Goal: Book appointment/travel/reservation

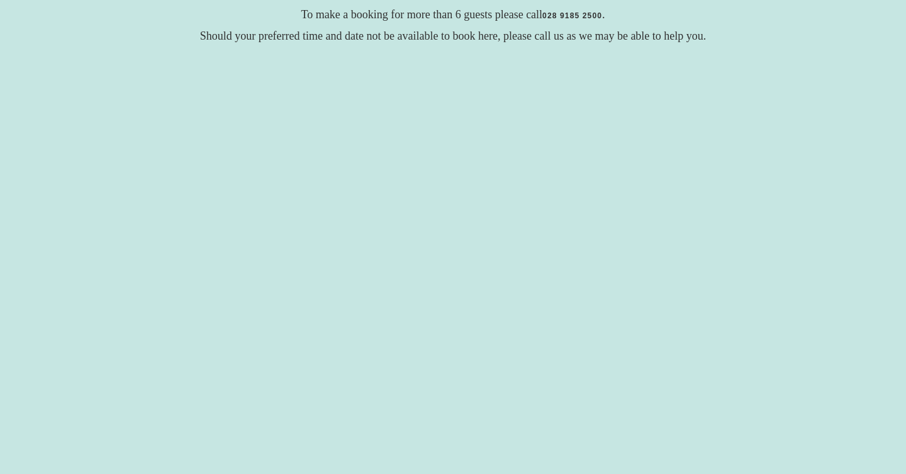
scroll to position [212, 0]
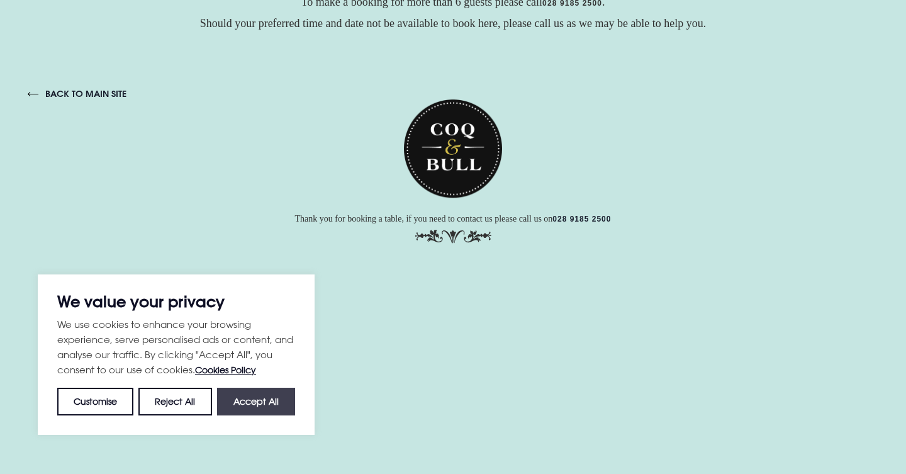
click at [273, 401] on button "Accept All" at bounding box center [256, 401] width 78 height 28
checkbox input "true"
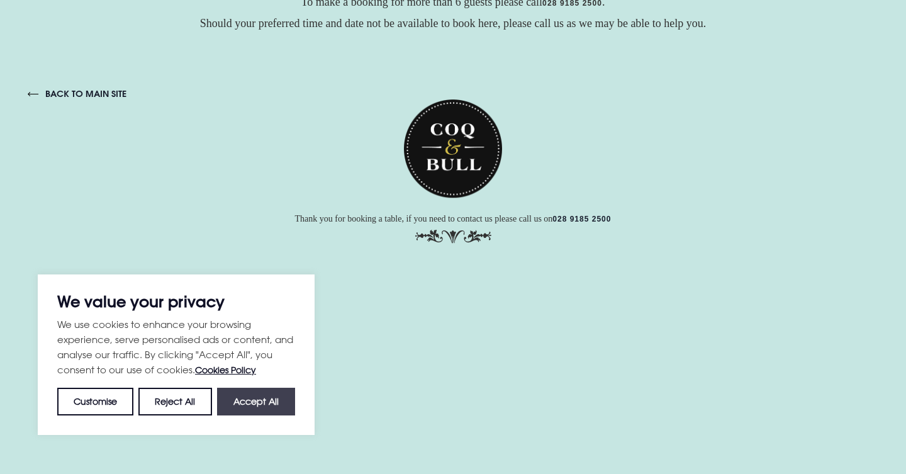
checkbox input "true"
